Goal: Transaction & Acquisition: Subscribe to service/newsletter

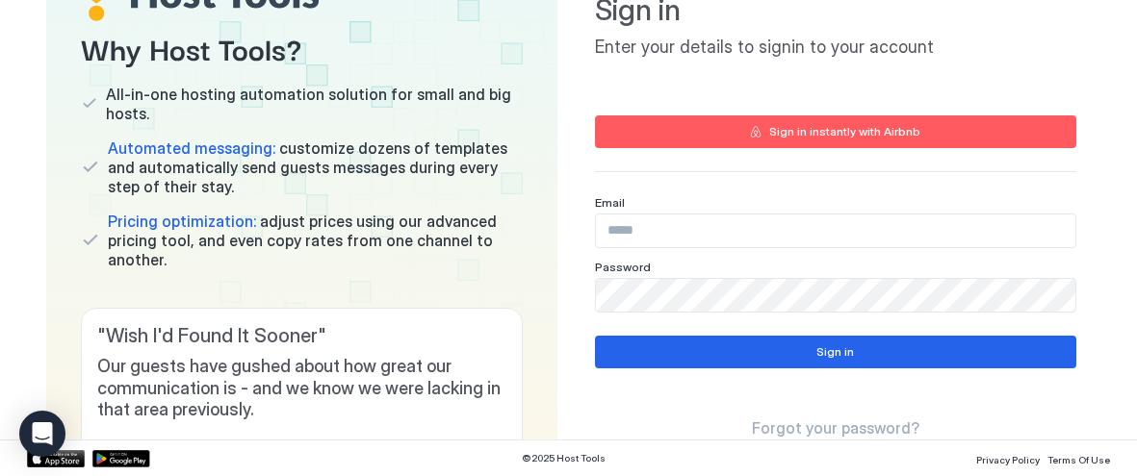
scroll to position [120, 0]
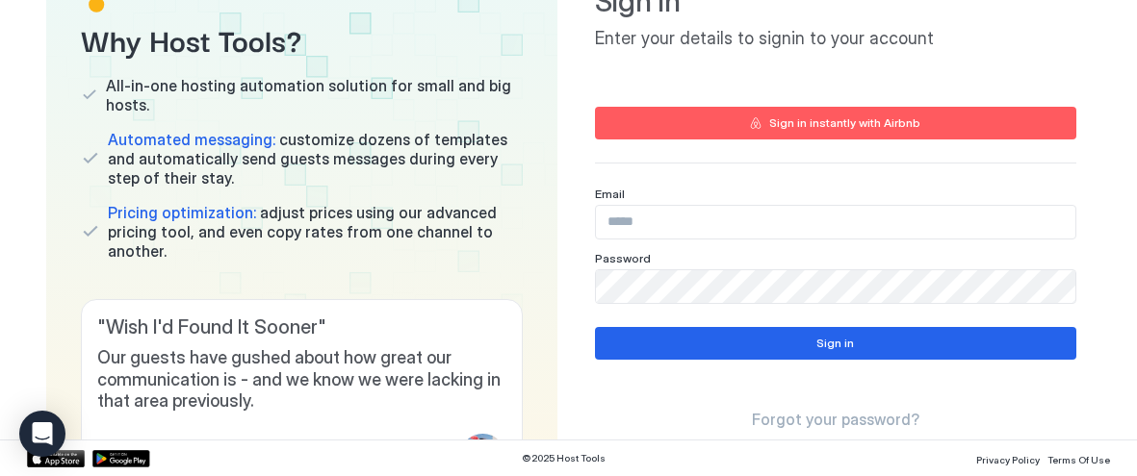
click at [778, 127] on div "Sign in instantly with Airbnb" at bounding box center [844, 123] width 151 height 17
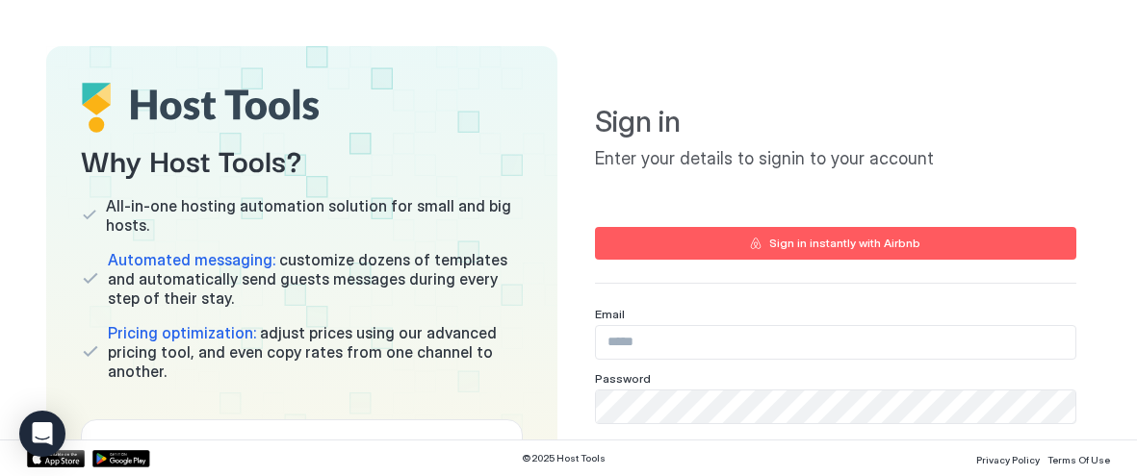
click at [736, 339] on input "Input Field" at bounding box center [835, 342] width 479 height 33
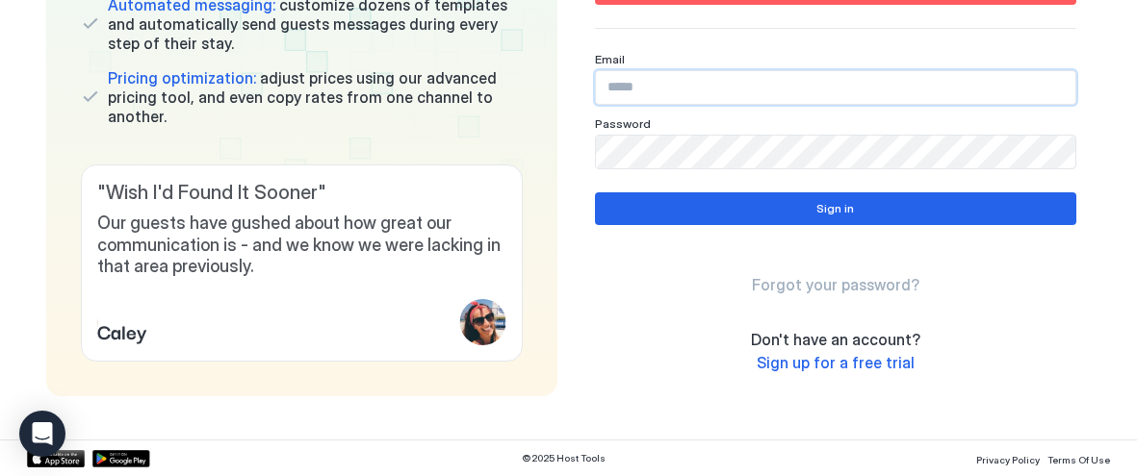
scroll to position [252, 0]
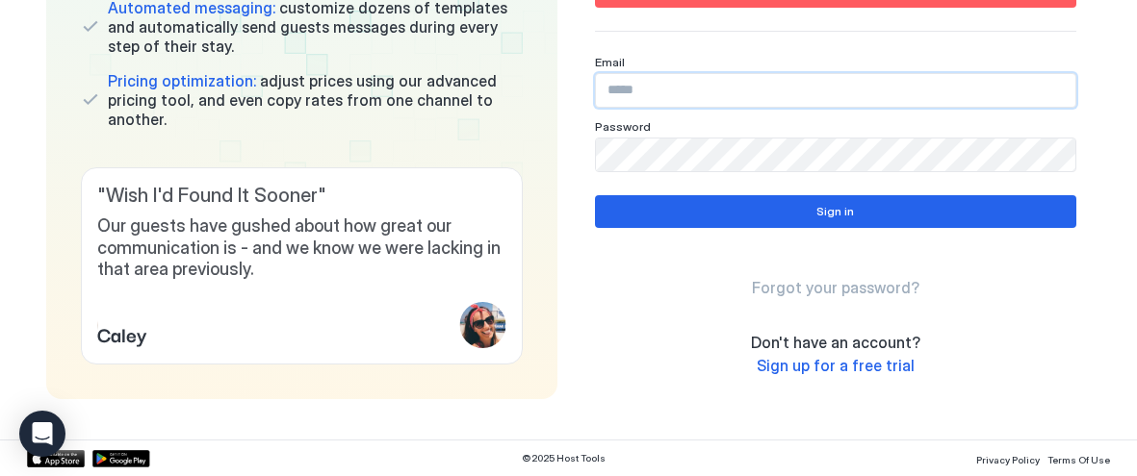
click at [884, 363] on span "Sign up for a free trial" at bounding box center [835, 365] width 158 height 19
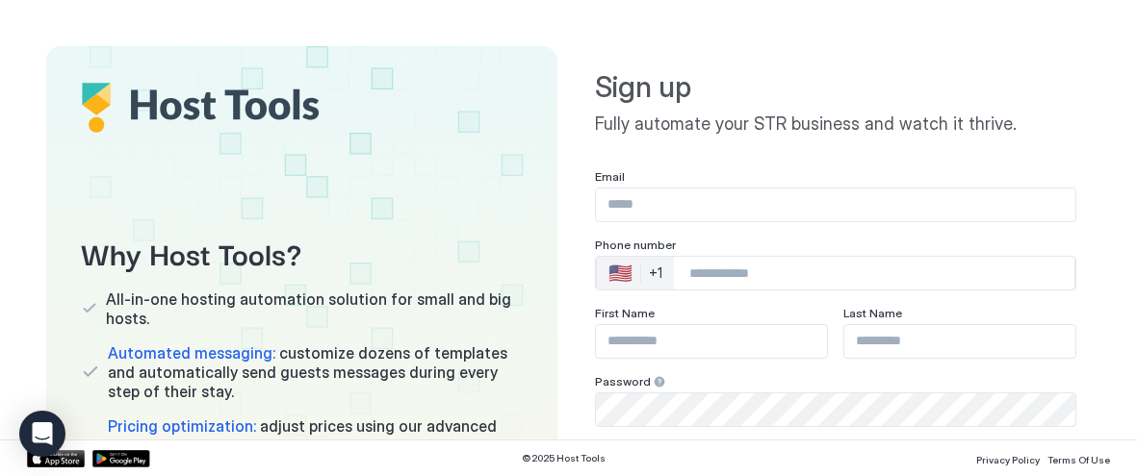
click at [721, 62] on div "Sign up Fully automate your STR business and watch it thrive. Email Phone numbe…" at bounding box center [835, 395] width 511 height 699
click at [675, 198] on input "Input Field" at bounding box center [835, 205] width 479 height 33
type input "**********"
type input "******"
type input "**********"
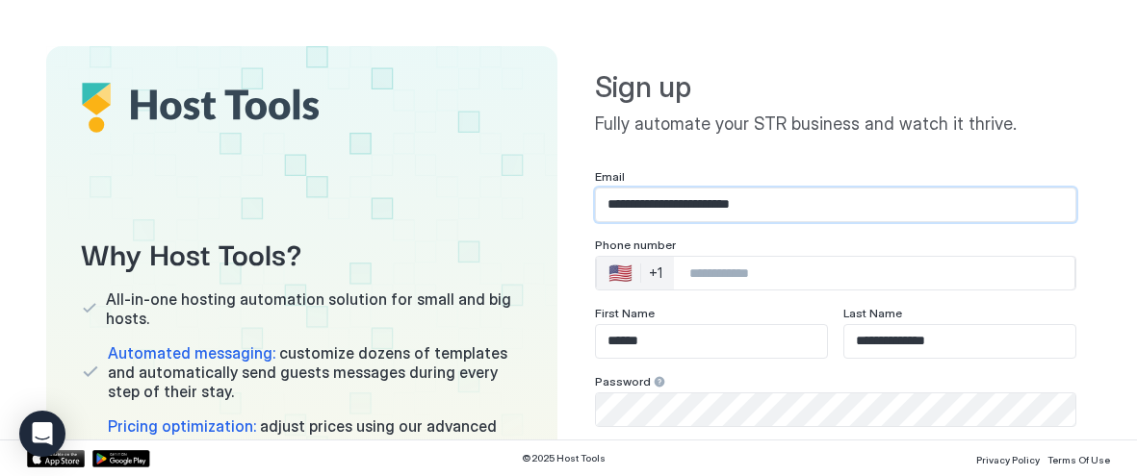
click at [732, 274] on input "Phone Number input" at bounding box center [874, 273] width 400 height 35
click at [653, 271] on div "+1" at bounding box center [655, 273] width 13 height 17
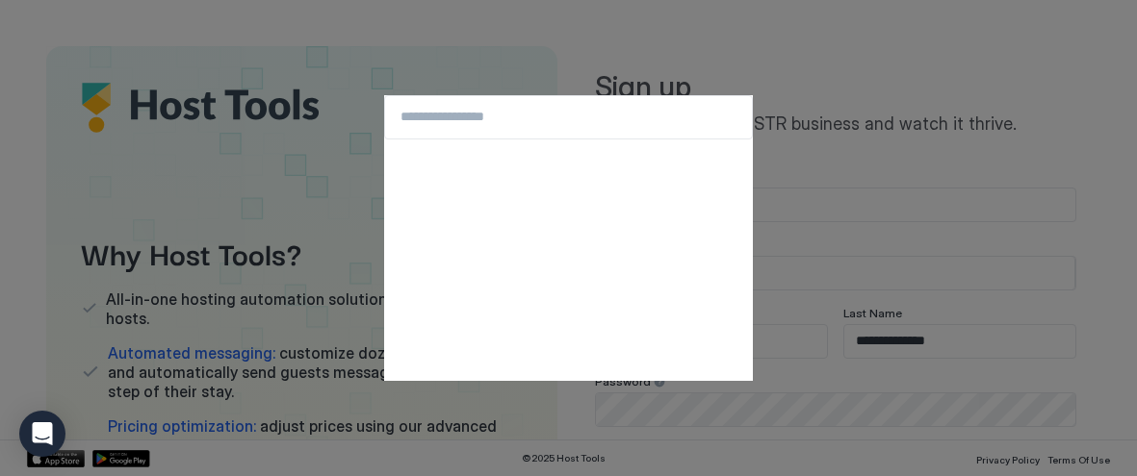
scroll to position [1836, 0]
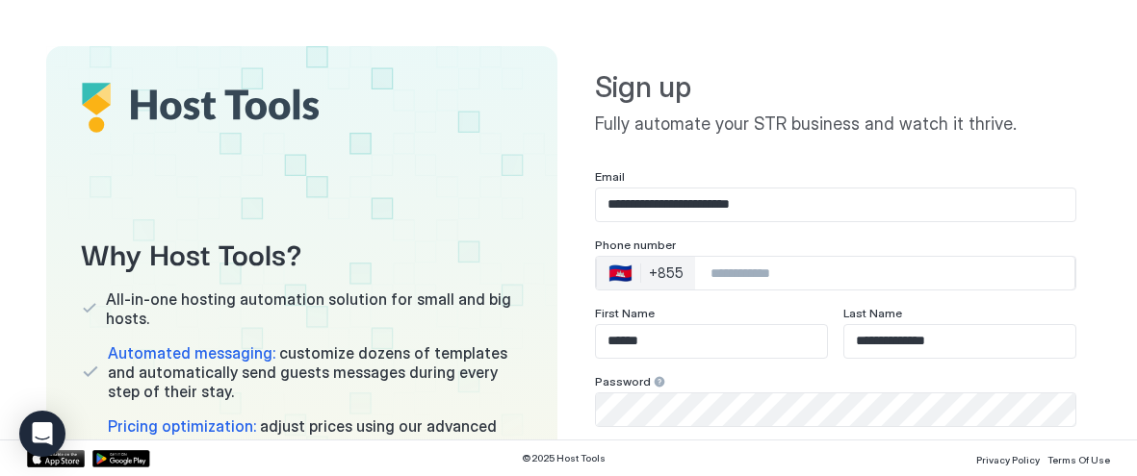
click at [725, 265] on input "Phone Number input" at bounding box center [884, 273] width 379 height 35
type input "**********"
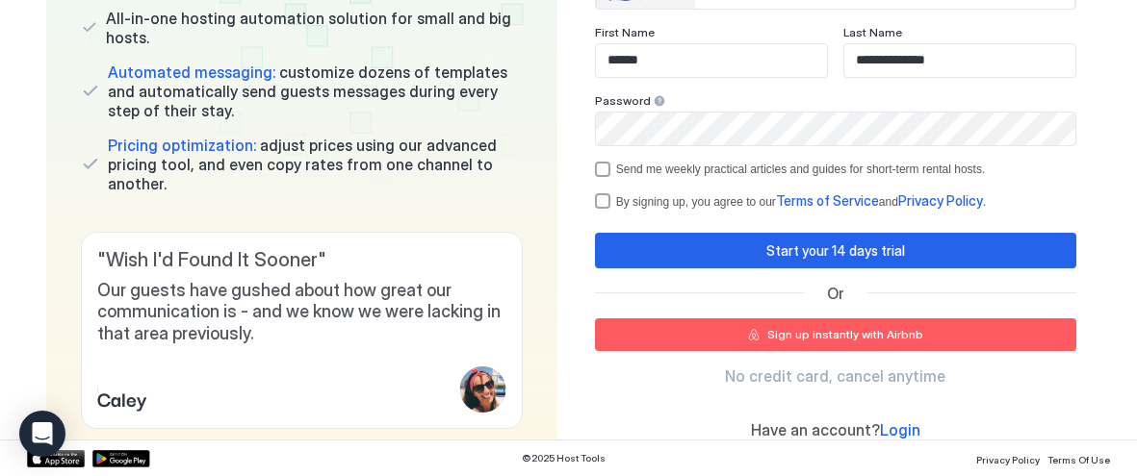
scroll to position [284, 0]
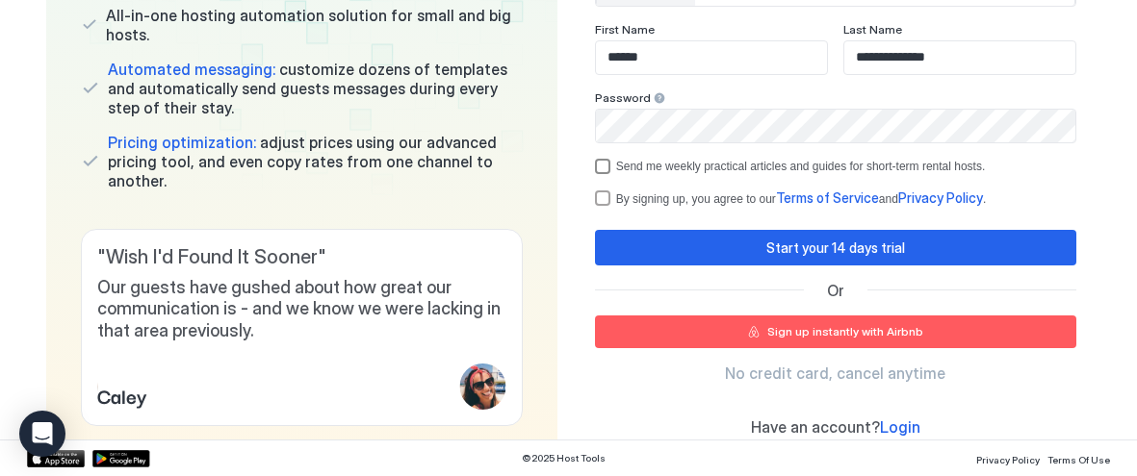
click at [601, 163] on div "optOut" at bounding box center [602, 166] width 15 height 15
click at [603, 195] on div "termsPrivacy" at bounding box center [602, 198] width 15 height 15
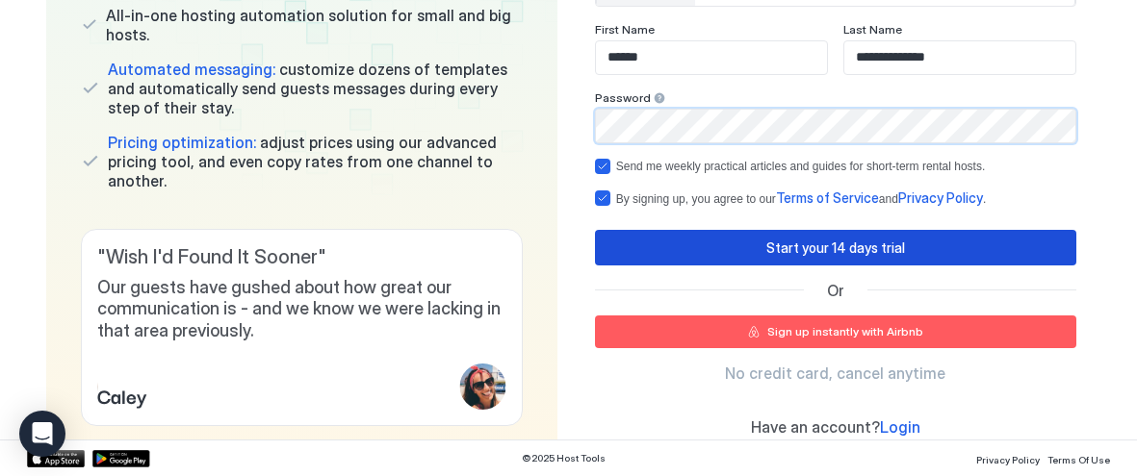
click at [801, 234] on button "Start your 14 days trial" at bounding box center [835, 248] width 481 height 36
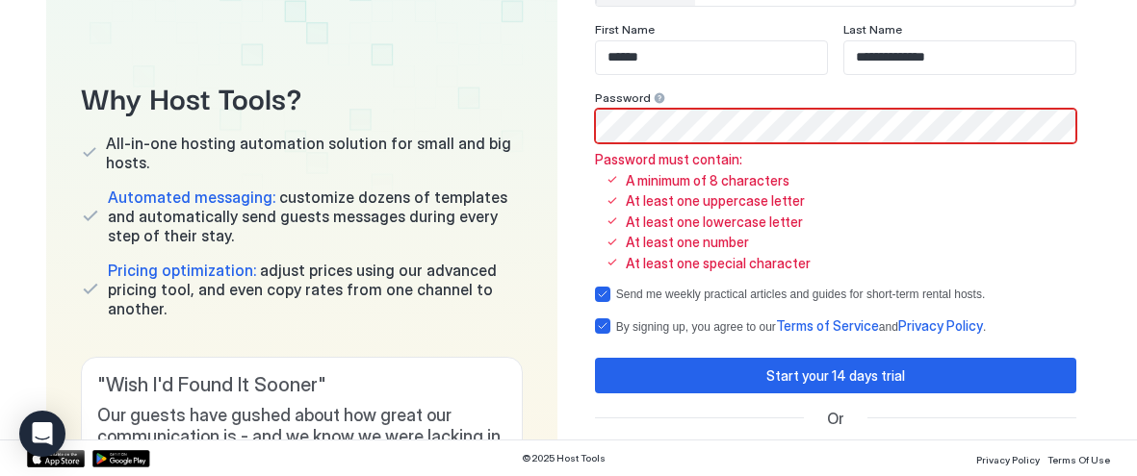
click at [576, 218] on div "Why Host Tools? All-in-one hosting automation solution for small and big hosts.…" at bounding box center [568, 175] width 1044 height 827
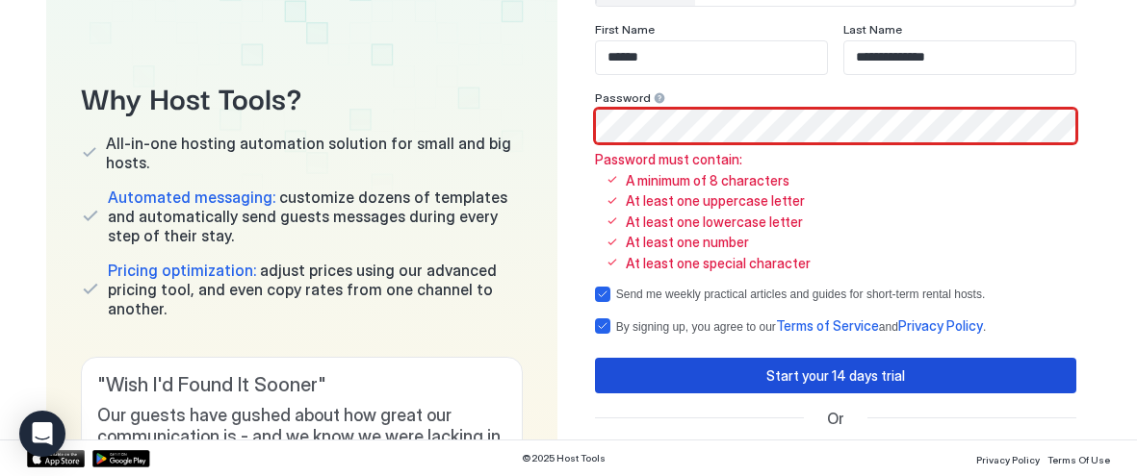
click at [832, 372] on div "Start your 14 days trial" at bounding box center [835, 376] width 139 height 20
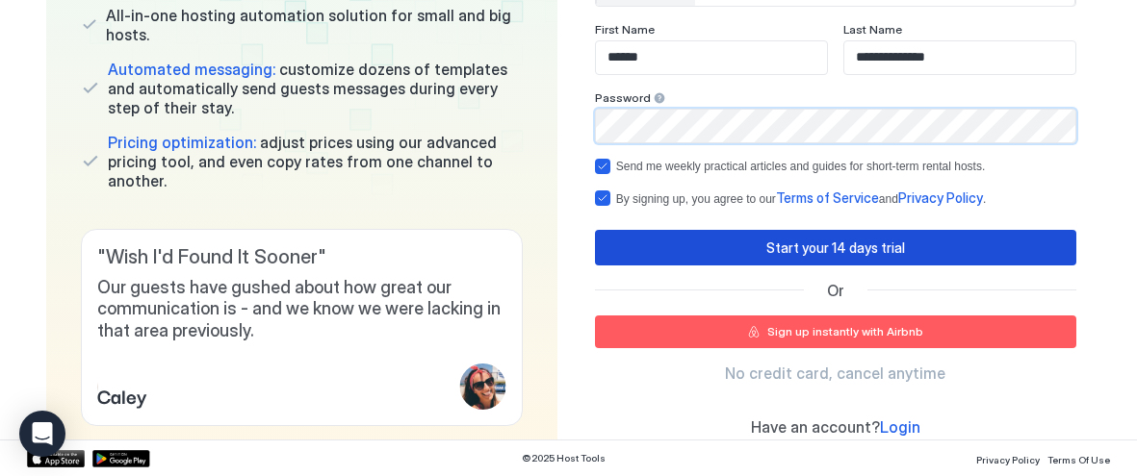
click at [784, 238] on div "Start your 14 days trial" at bounding box center [835, 248] width 139 height 20
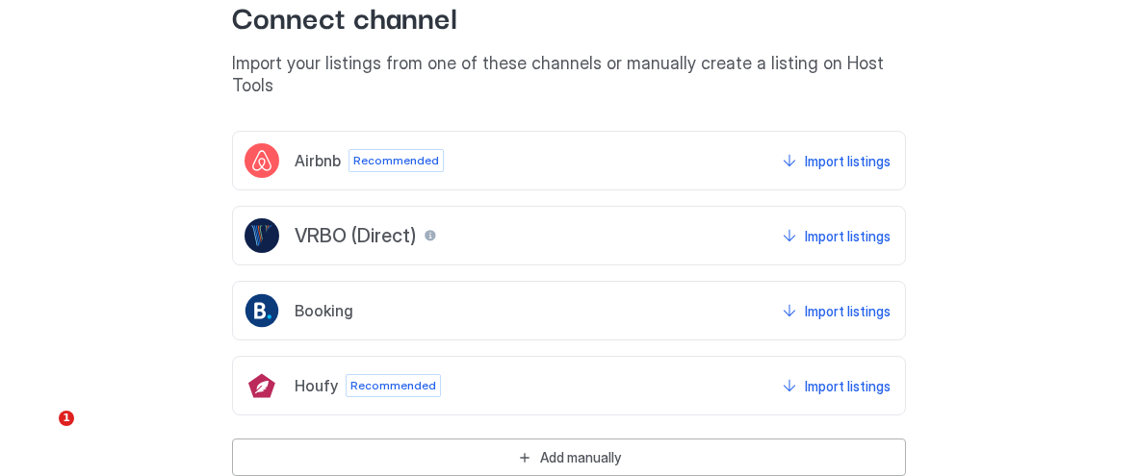
scroll to position [302, 0]
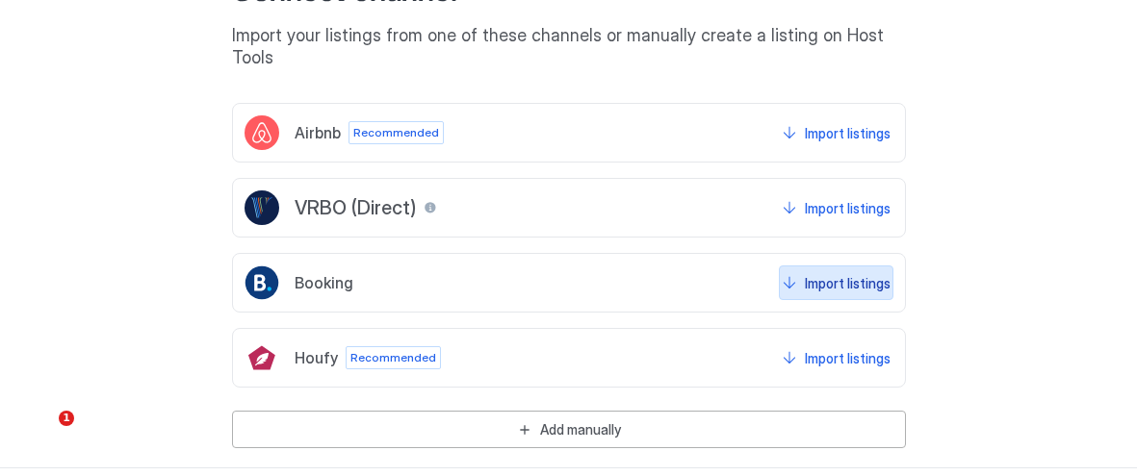
click at [838, 273] on div "Import listings" at bounding box center [848, 283] width 86 height 20
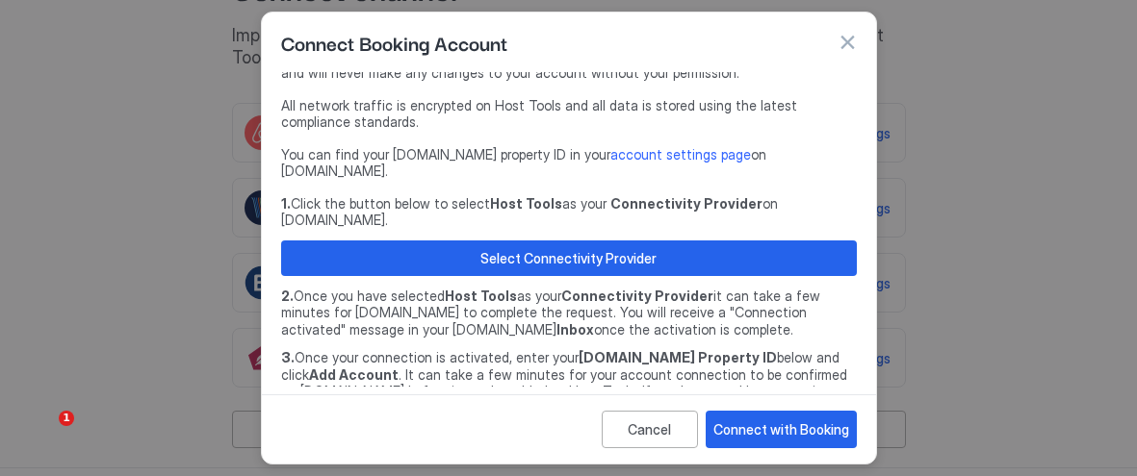
scroll to position [135, 0]
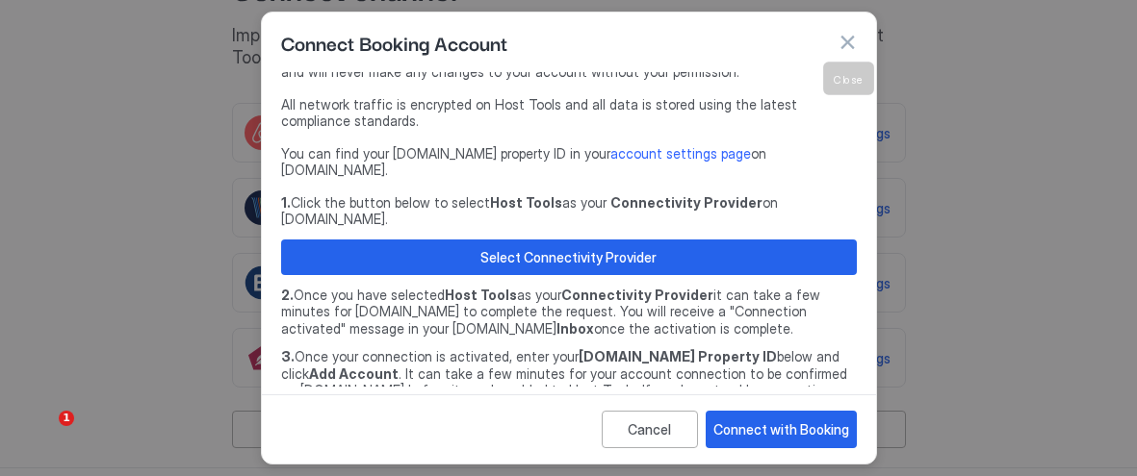
click at [842, 40] on button "button" at bounding box center [846, 42] width 19 height 19
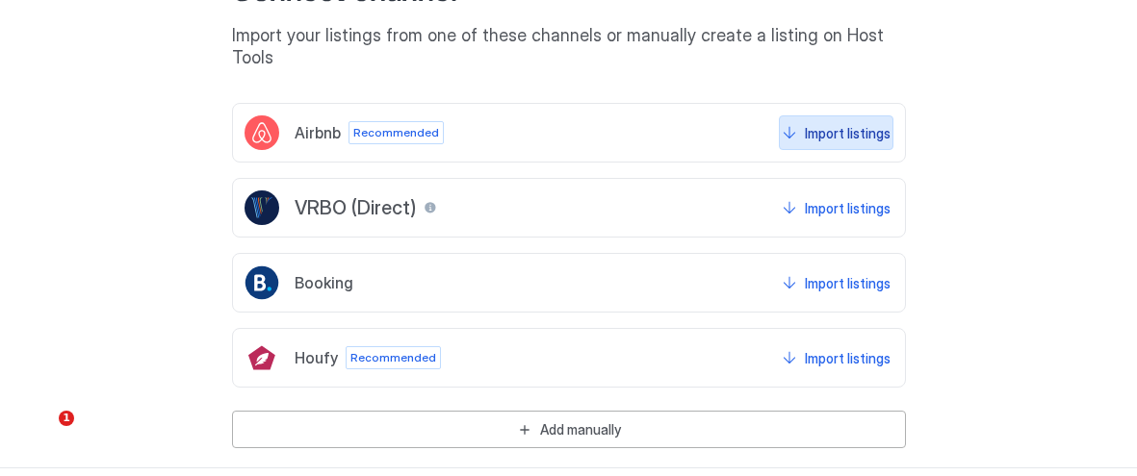
click at [861, 123] on div "Import listings" at bounding box center [848, 133] width 86 height 20
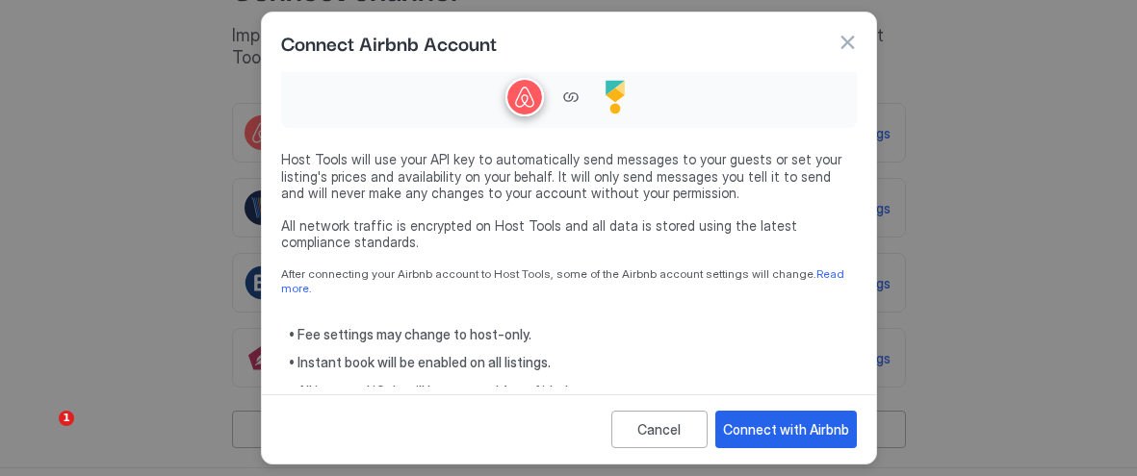
scroll to position [29, 0]
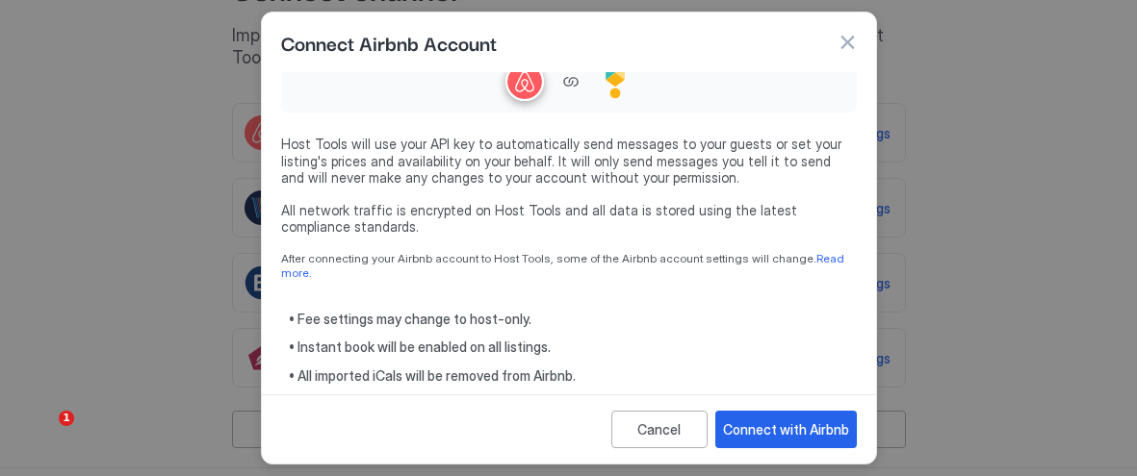
click at [837, 28] on div "Connect Airbnb Account" at bounding box center [569, 42] width 576 height 29
click at [845, 43] on button "button" at bounding box center [846, 42] width 19 height 19
